Goal: Task Accomplishment & Management: Use online tool/utility

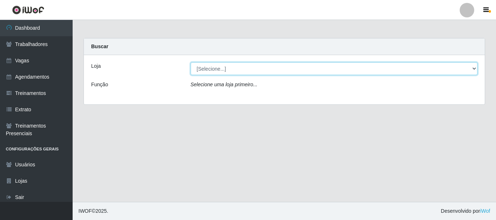
click at [207, 68] on select "[Selecione...] O Cestão - [GEOGRAPHIC_DATA]" at bounding box center [334, 68] width 287 height 13
select select "238"
click at [191, 62] on select "[Selecione...] O Cestão - [GEOGRAPHIC_DATA]" at bounding box center [334, 68] width 287 height 13
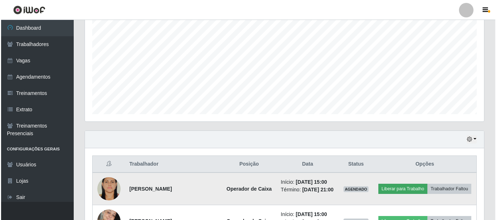
scroll to position [182, 0]
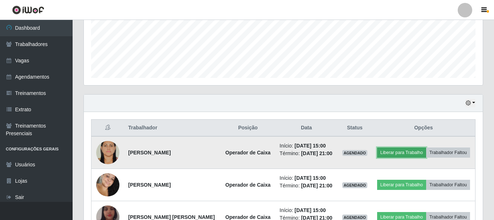
click at [399, 154] on button "Liberar para Trabalho" at bounding box center [401, 153] width 49 height 10
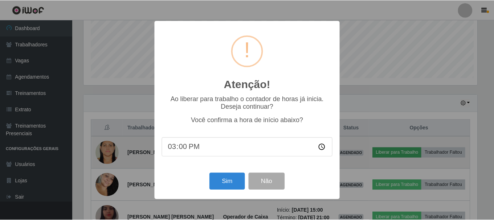
scroll to position [151, 395]
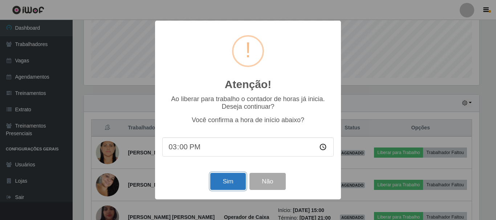
click at [235, 180] on button "Sim" at bounding box center [227, 181] width 35 height 17
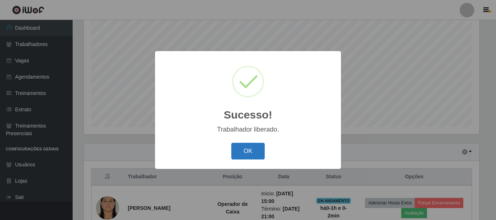
click at [243, 152] on button "OK" at bounding box center [248, 151] width 34 height 17
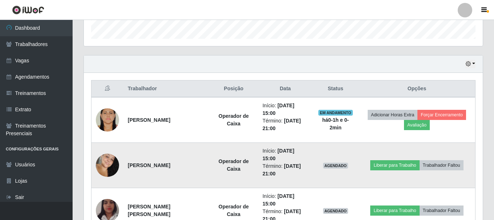
scroll to position [241, 0]
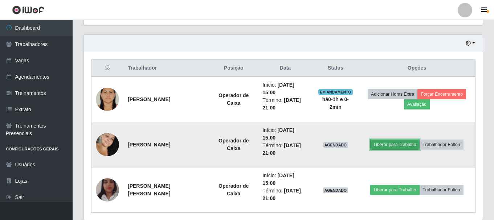
click at [387, 140] on button "Liberar para Trabalho" at bounding box center [394, 145] width 49 height 10
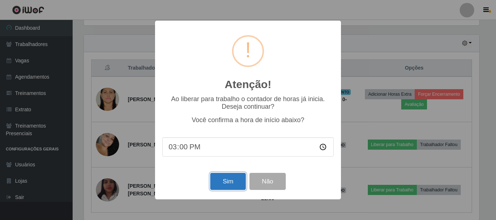
click at [230, 177] on button "Sim" at bounding box center [227, 181] width 35 height 17
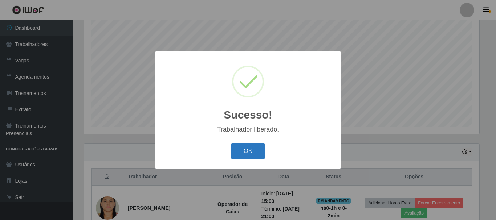
click at [251, 153] on button "OK" at bounding box center [248, 151] width 34 height 17
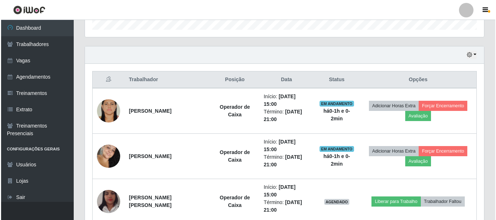
scroll to position [246, 0]
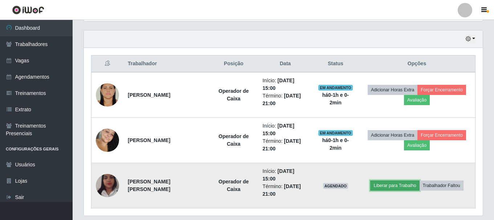
click at [395, 181] on button "Liberar para Trabalho" at bounding box center [394, 186] width 49 height 10
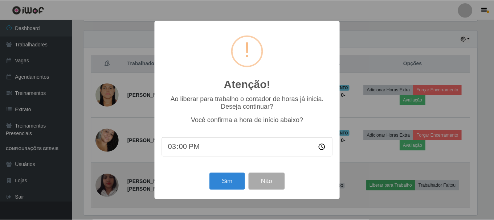
scroll to position [151, 395]
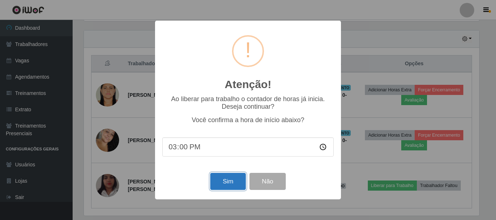
click at [228, 182] on button "Sim" at bounding box center [227, 181] width 35 height 17
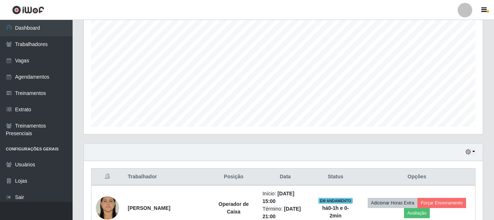
scroll to position [0, 0]
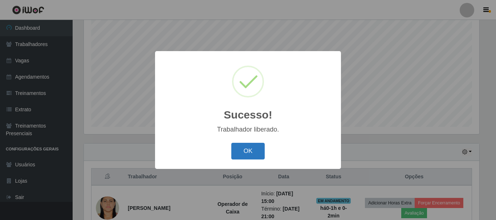
click at [242, 147] on button "OK" at bounding box center [248, 151] width 34 height 17
